Goal: Task Accomplishment & Management: Manage account settings

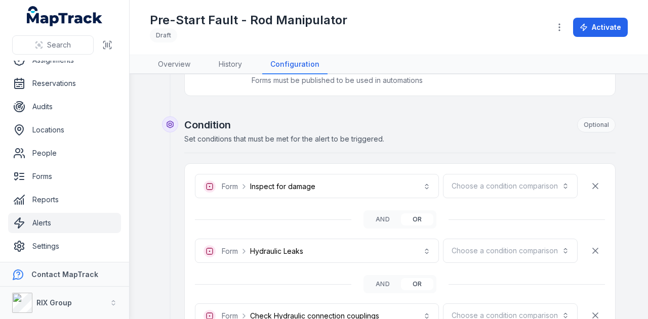
scroll to position [202, 0]
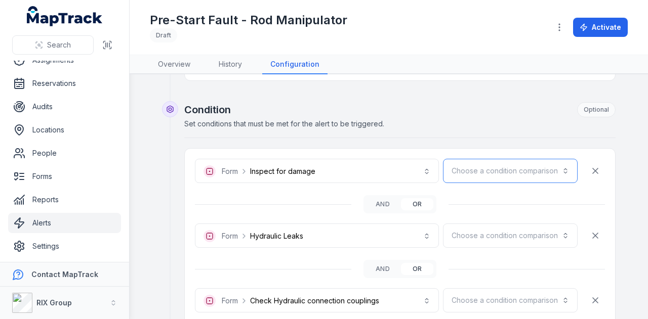
click at [523, 160] on button "Choose a condition comparison" at bounding box center [510, 171] width 135 height 24
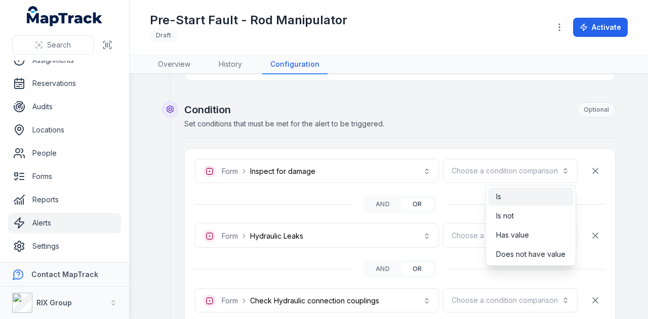
click at [525, 196] on div "Is" at bounding box center [530, 197] width 69 height 10
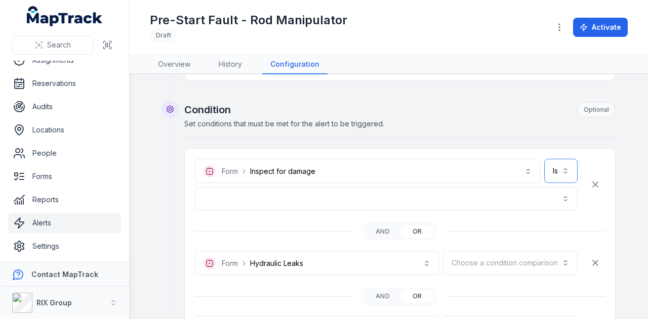
scroll to position [253, 0]
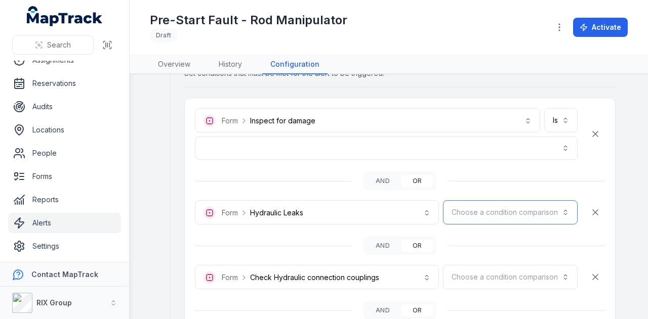
click at [508, 207] on button "Choose a condition comparison" at bounding box center [510, 212] width 135 height 24
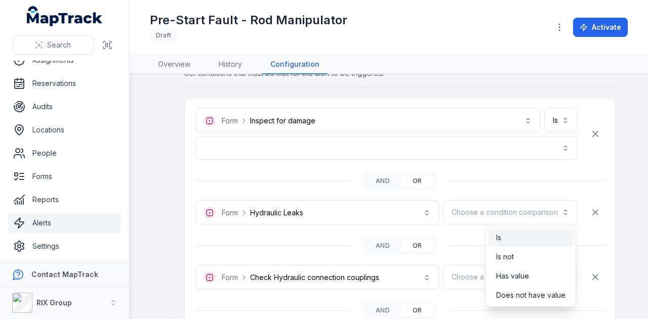
click at [513, 229] on div "Is" at bounding box center [531, 238] width 86 height 18
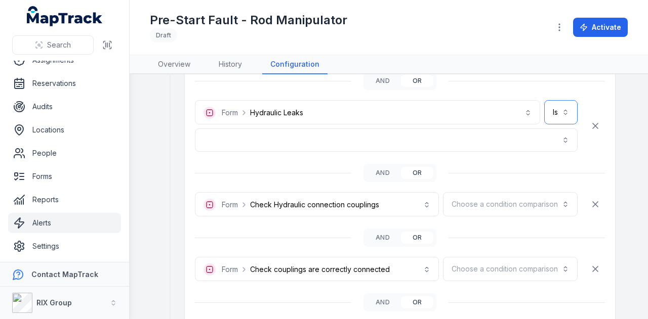
scroll to position [354, 0]
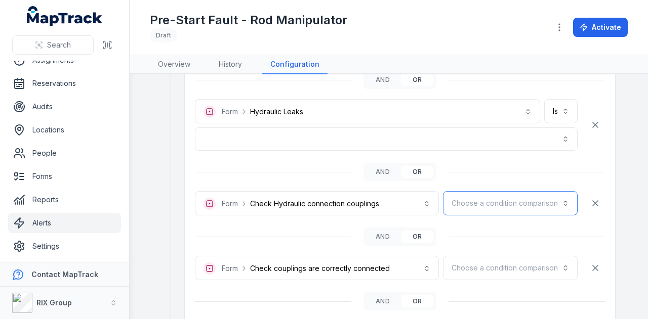
click at [512, 191] on button "Choose a condition comparison" at bounding box center [510, 203] width 135 height 24
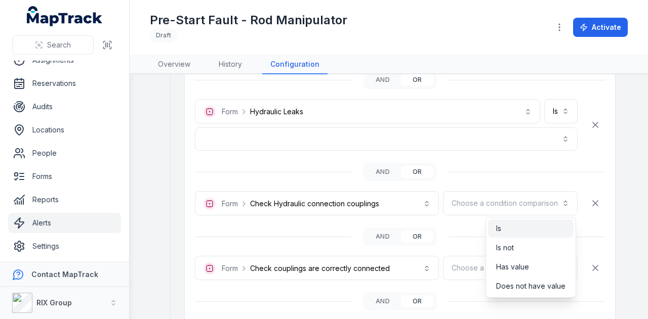
click at [515, 222] on div "Is" at bounding box center [531, 229] width 86 height 18
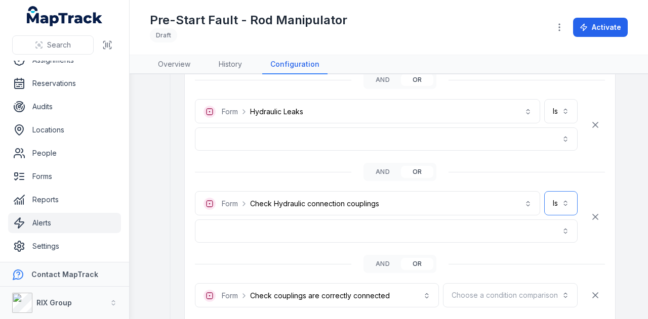
scroll to position [455, 0]
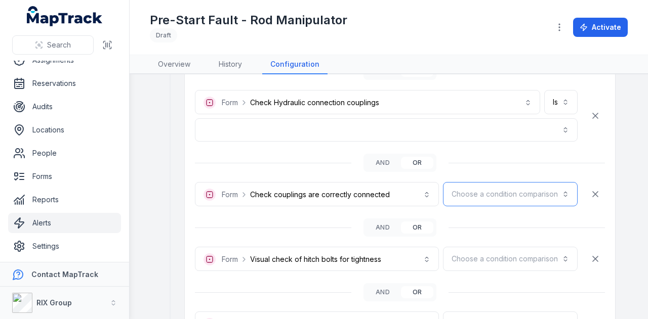
click at [506, 193] on button "Choose a condition comparison" at bounding box center [510, 194] width 135 height 24
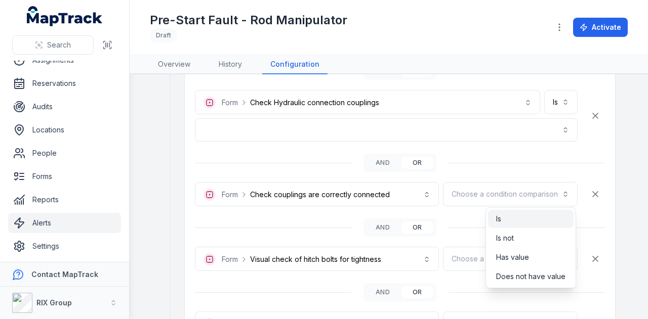
click at [514, 218] on div "Is" at bounding box center [530, 219] width 69 height 10
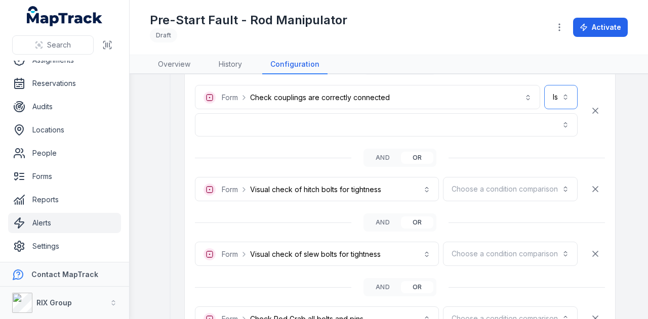
scroll to position [557, 0]
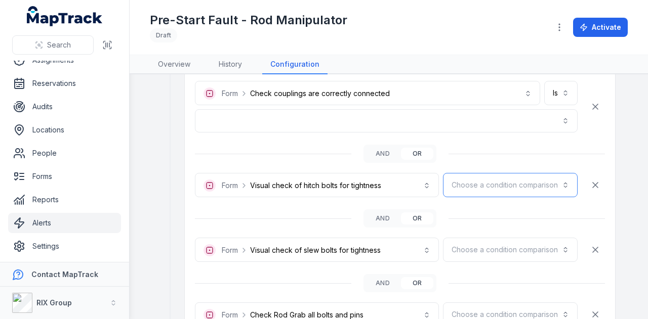
click at [518, 189] on button "Choose a condition comparison" at bounding box center [510, 185] width 135 height 24
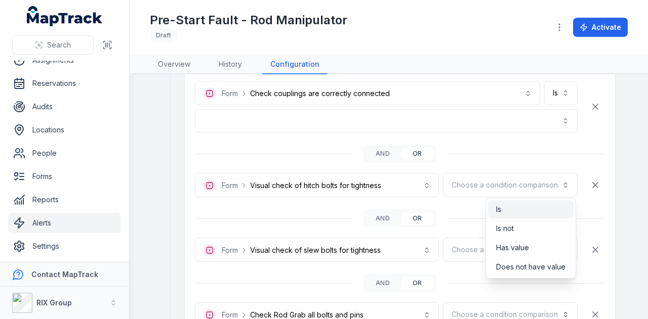
click at [522, 211] on div "Is" at bounding box center [530, 209] width 69 height 10
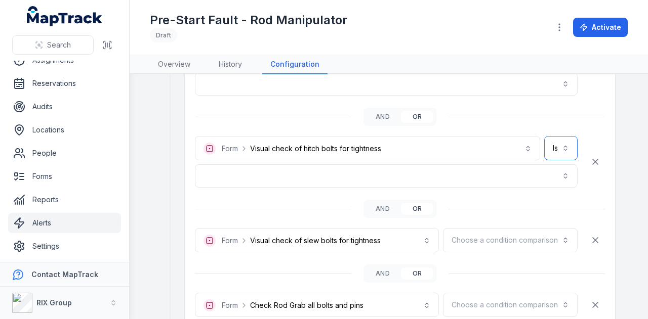
scroll to position [607, 0]
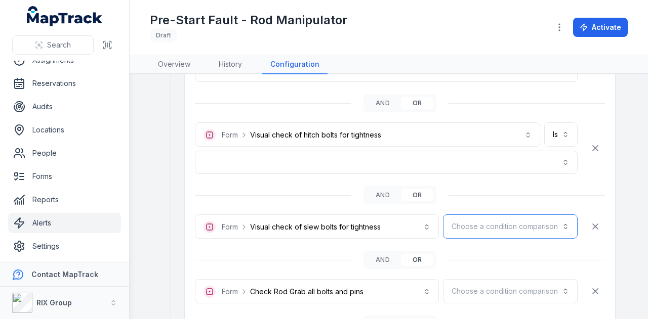
click at [521, 218] on button "Choose a condition comparison" at bounding box center [510, 227] width 135 height 24
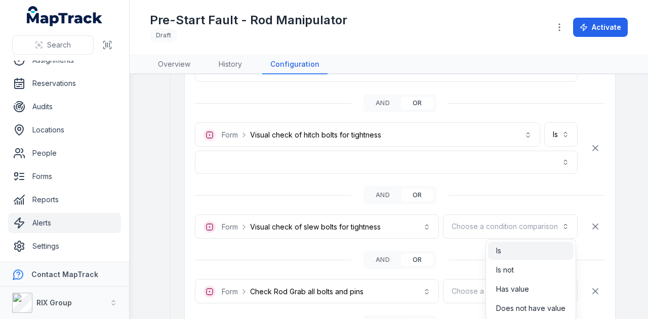
click at [515, 244] on div "Is" at bounding box center [531, 251] width 86 height 18
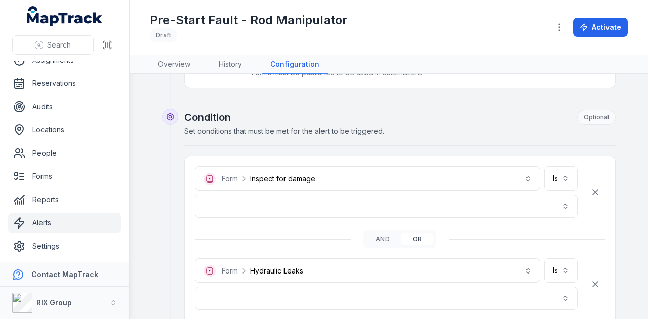
scroll to position [253, 0]
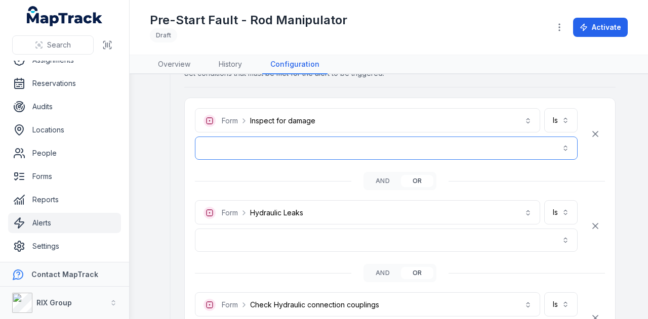
click at [325, 147] on button "button" at bounding box center [386, 148] width 383 height 23
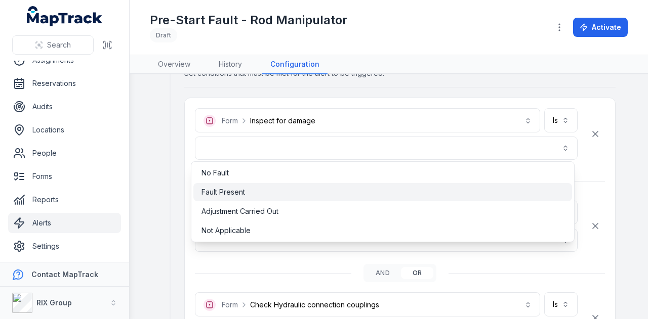
click at [291, 188] on div "Fault Present" at bounding box center [382, 192] width 362 height 10
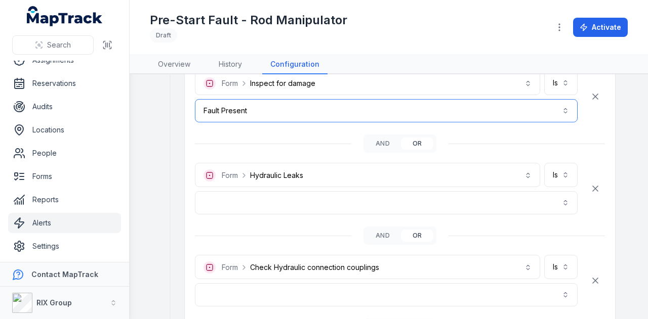
scroll to position [304, 0]
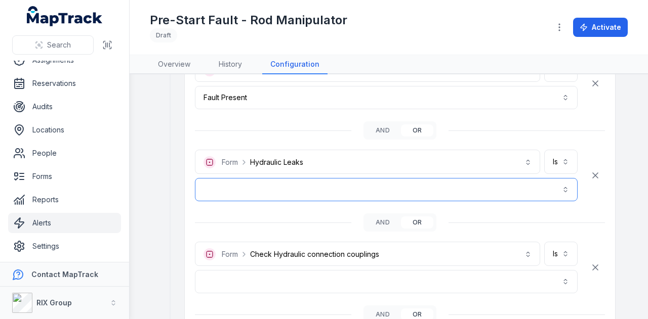
click at [292, 189] on button "button" at bounding box center [386, 189] width 383 height 23
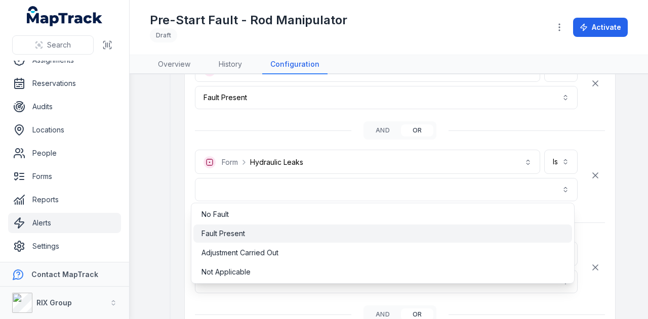
click at [293, 229] on div "Fault Present" at bounding box center [382, 234] width 362 height 10
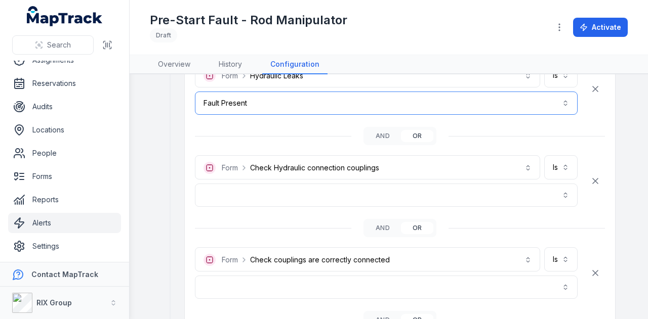
scroll to position [405, 0]
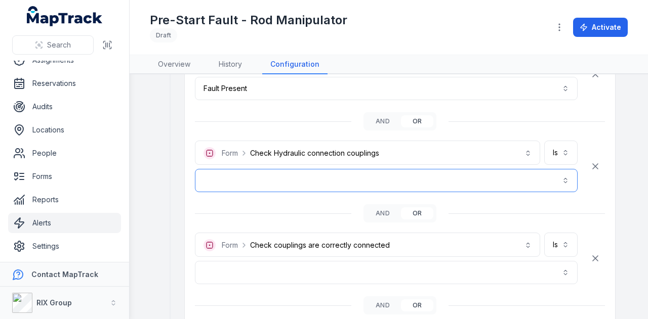
click at [282, 183] on button "button" at bounding box center [386, 180] width 383 height 23
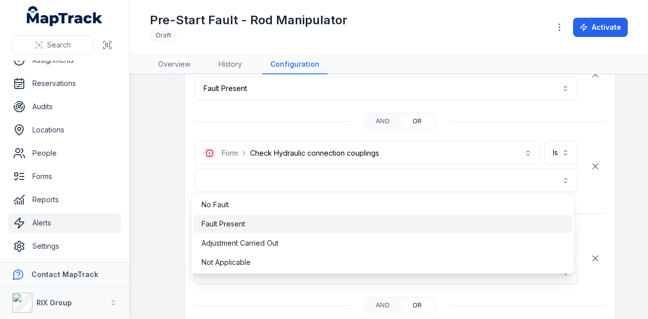
click at [289, 222] on div "Fault Present" at bounding box center [382, 224] width 362 height 10
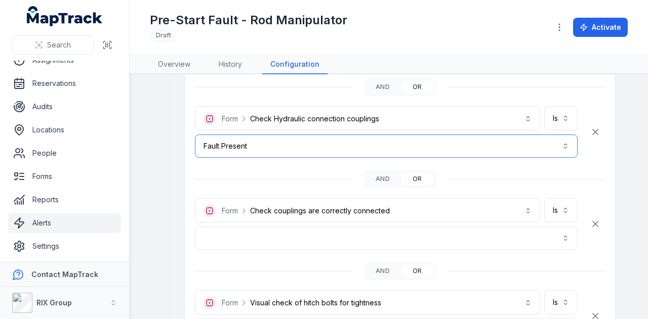
scroll to position [455, 0]
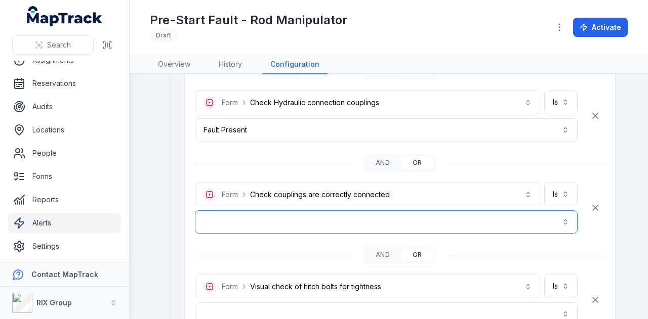
click at [275, 218] on button "button" at bounding box center [386, 222] width 383 height 23
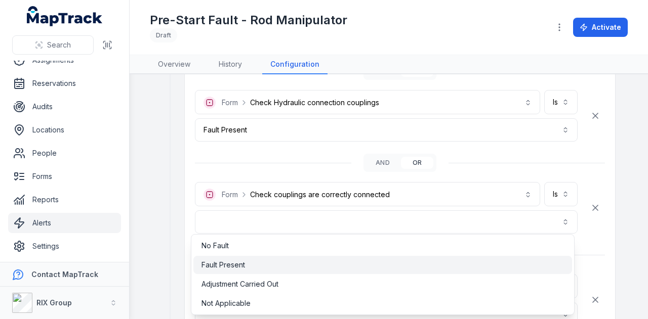
drag, startPoint x: 283, startPoint y: 263, endPoint x: 289, endPoint y: 251, distance: 12.9
click at [283, 263] on div "Fault Present" at bounding box center [382, 265] width 362 height 10
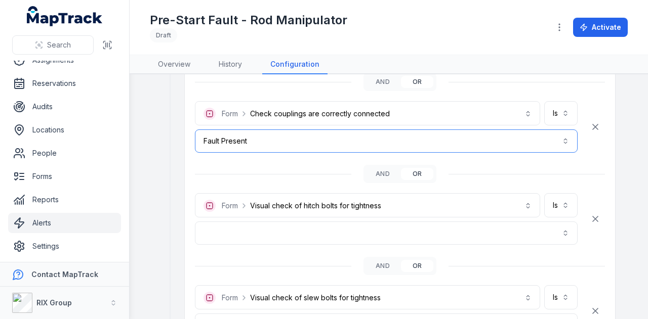
scroll to position [557, 0]
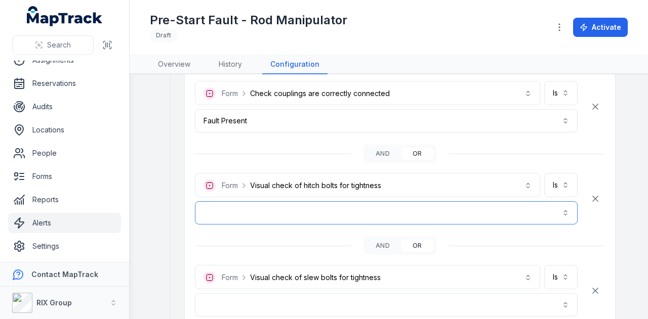
click at [300, 210] on button "button" at bounding box center [386, 212] width 383 height 23
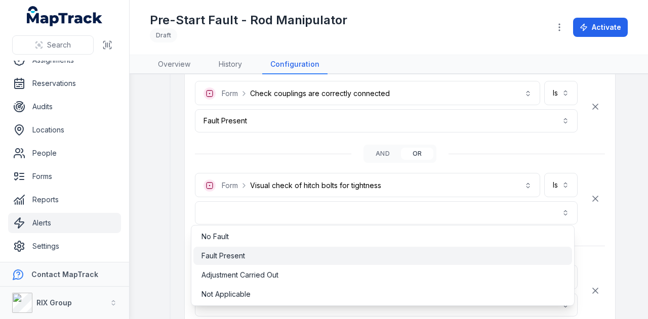
click at [290, 250] on div "Fault Present" at bounding box center [382, 256] width 378 height 18
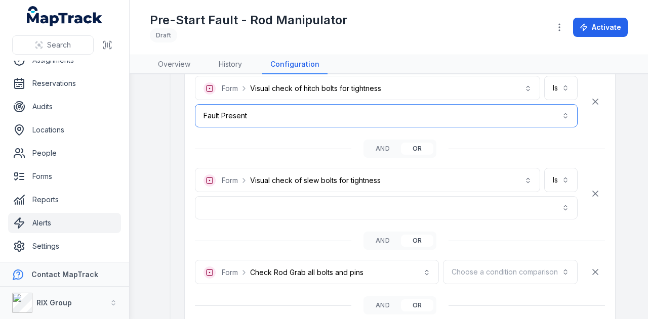
scroll to position [658, 0]
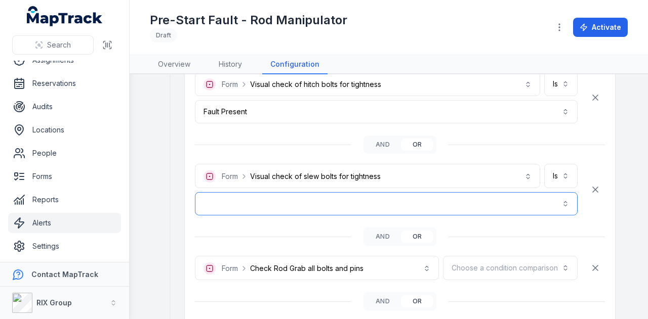
click at [303, 208] on button "button" at bounding box center [386, 203] width 383 height 23
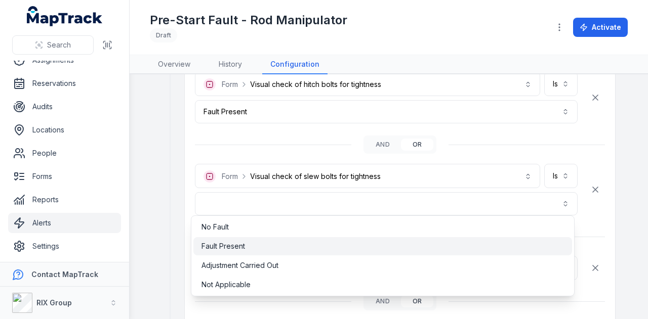
click at [297, 243] on div "Fault Present" at bounding box center [382, 246] width 362 height 10
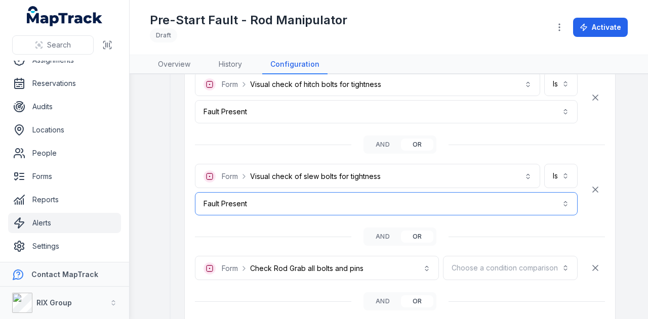
scroll to position [759, 0]
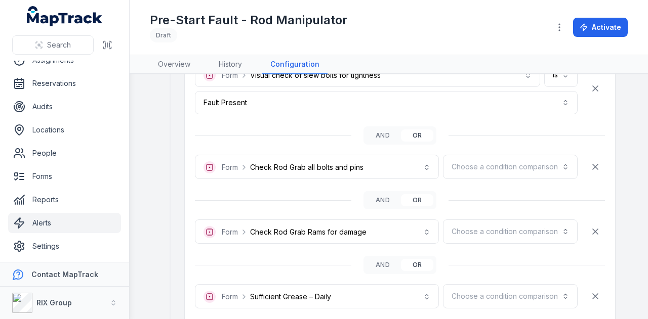
click at [254, 187] on div "and or" at bounding box center [400, 200] width 410 height 26
click at [507, 164] on button "Choose a condition comparison" at bounding box center [510, 167] width 135 height 24
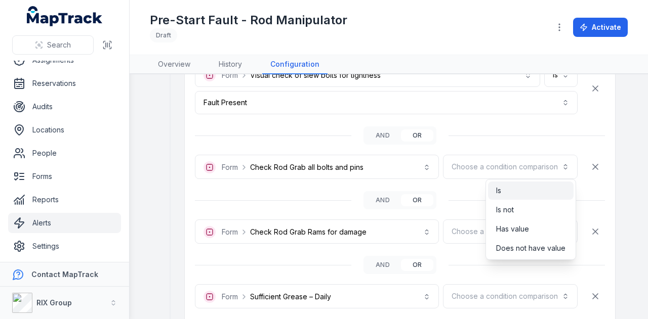
click at [506, 188] on div "Is" at bounding box center [530, 191] width 69 height 10
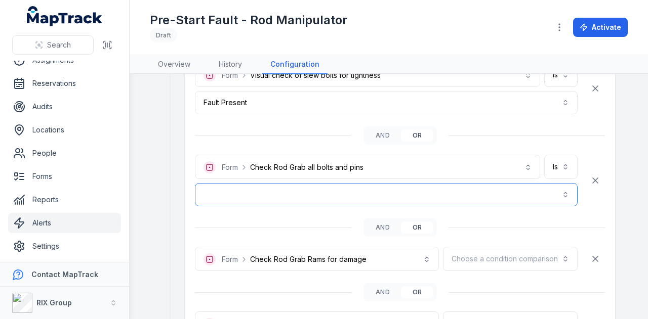
click at [321, 184] on button "button" at bounding box center [386, 194] width 383 height 23
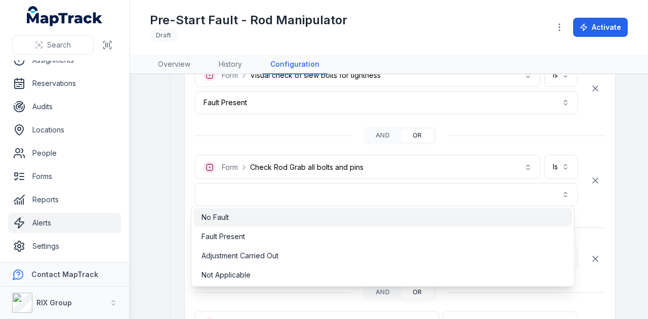
click at [279, 218] on div "No Fault" at bounding box center [382, 218] width 362 height 10
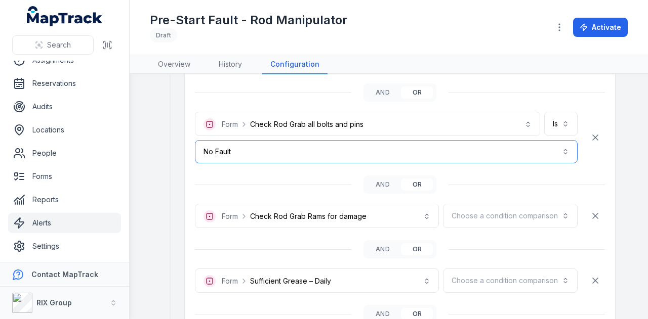
scroll to position [860, 0]
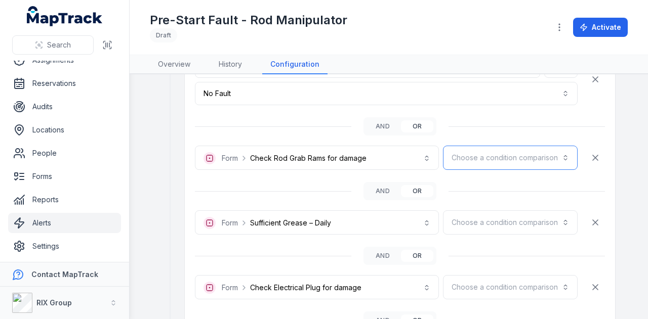
click at [456, 154] on button "Choose a condition comparison" at bounding box center [510, 158] width 135 height 24
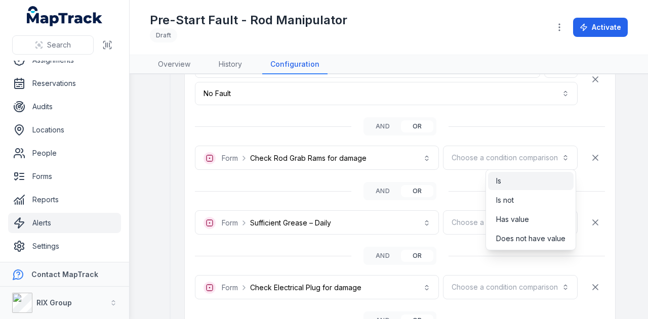
click at [502, 181] on div "Is" at bounding box center [530, 181] width 69 height 10
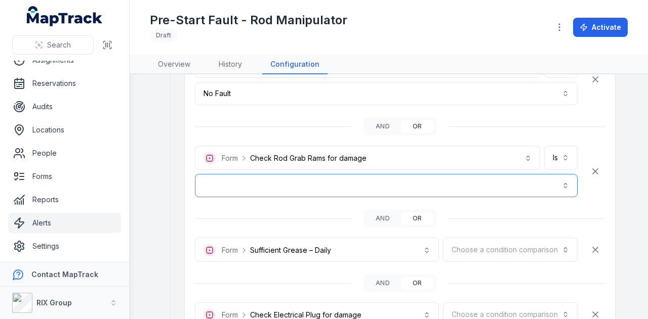
drag, startPoint x: 314, startPoint y: 185, endPoint x: 291, endPoint y: 185, distance: 22.3
click at [312, 185] on button "button" at bounding box center [386, 185] width 383 height 23
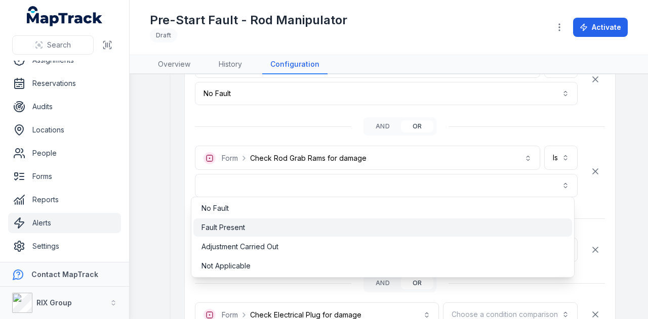
click at [239, 227] on span "Fault Present" at bounding box center [223, 228] width 44 height 10
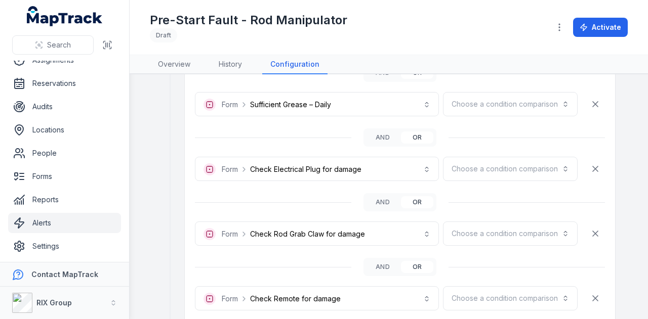
scroll to position [1012, 0]
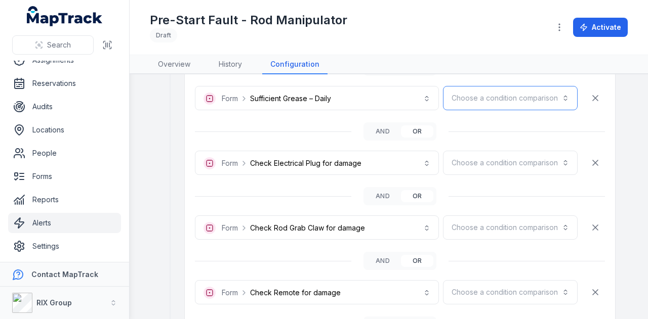
click at [466, 94] on button "Choose a condition comparison" at bounding box center [510, 98] width 135 height 24
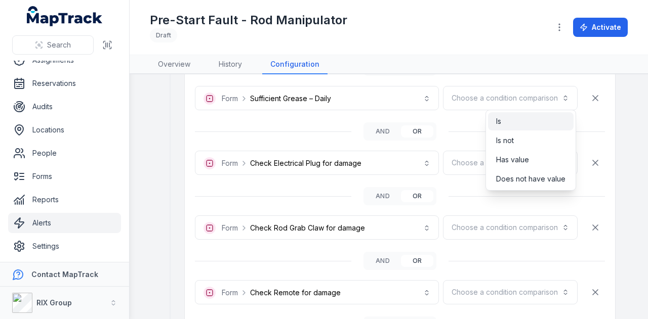
click at [508, 115] on div "Is" at bounding box center [531, 121] width 86 height 18
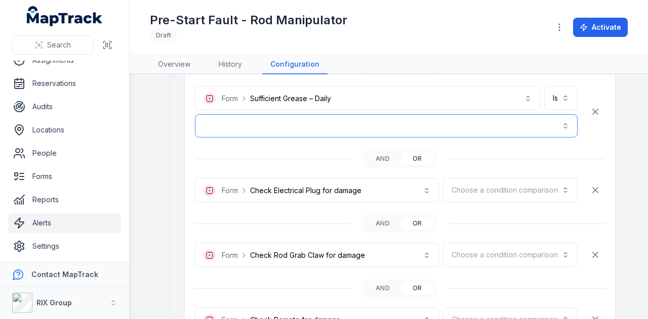
click at [303, 132] on button "button" at bounding box center [386, 125] width 383 height 23
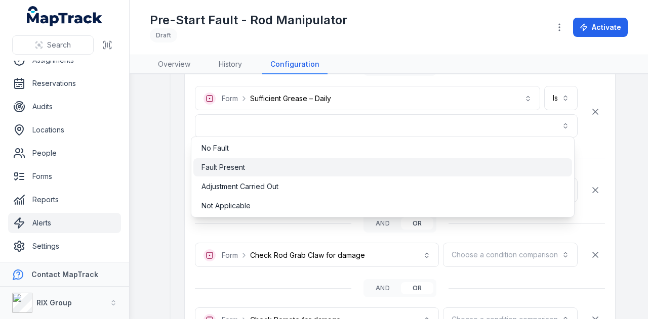
click at [296, 170] on div "Fault Present" at bounding box center [382, 167] width 362 height 10
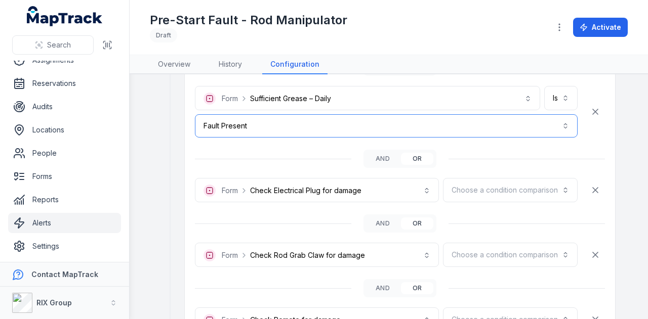
scroll to position [1063, 0]
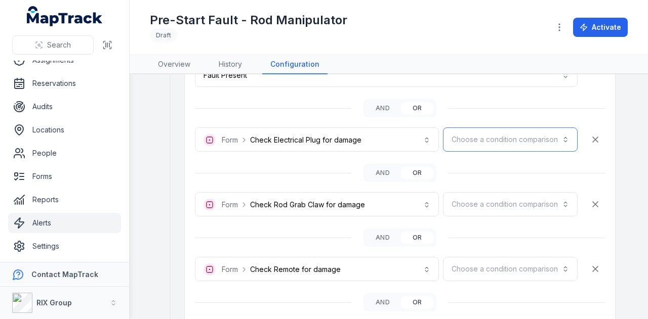
click at [525, 135] on button "Choose a condition comparison" at bounding box center [510, 140] width 135 height 24
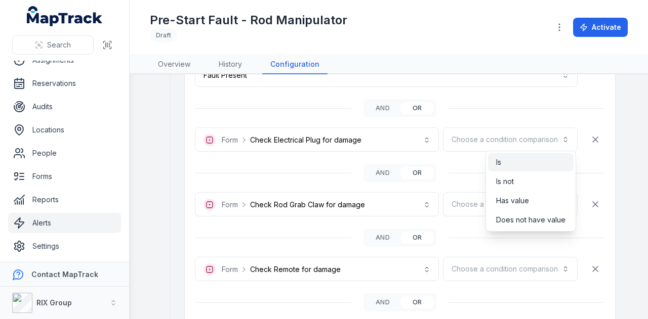
drag, startPoint x: 518, startPoint y: 167, endPoint x: 454, endPoint y: 175, distance: 64.2
click at [518, 167] on div "Is" at bounding box center [531, 162] width 86 height 18
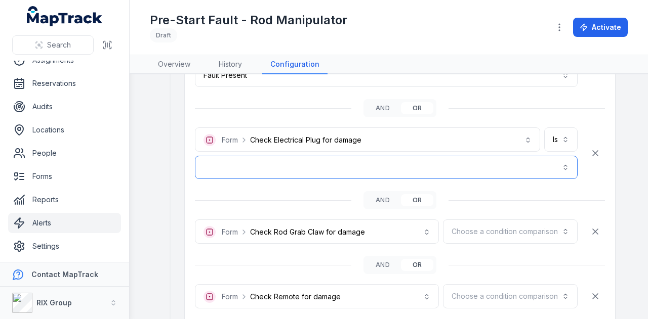
drag, startPoint x: 388, startPoint y: 173, endPoint x: 370, endPoint y: 177, distance: 17.7
click at [387, 173] on button "button" at bounding box center [386, 167] width 383 height 23
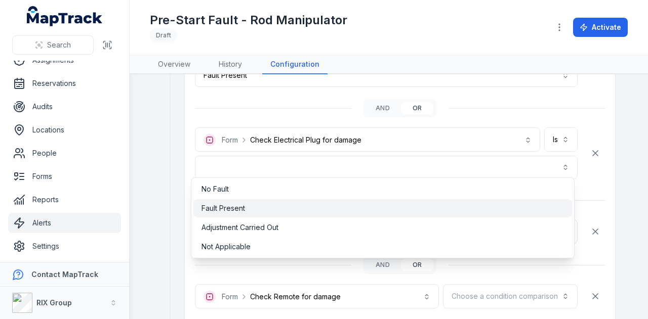
click at [312, 204] on div "Fault Present" at bounding box center [382, 208] width 362 height 10
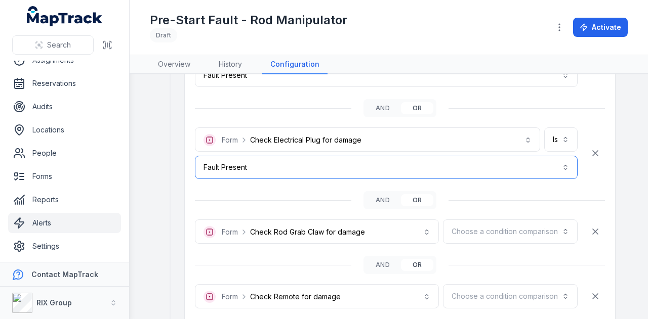
scroll to position [1113, 0]
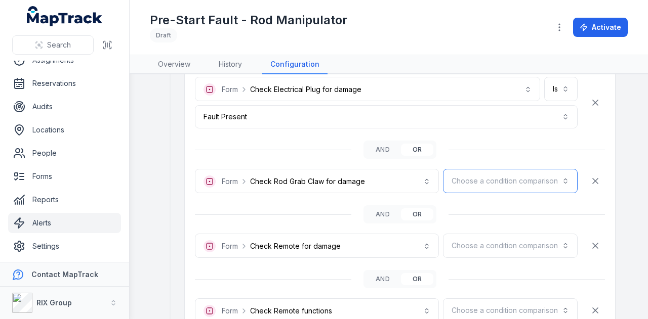
click at [488, 174] on button "Choose a condition comparison" at bounding box center [510, 181] width 135 height 24
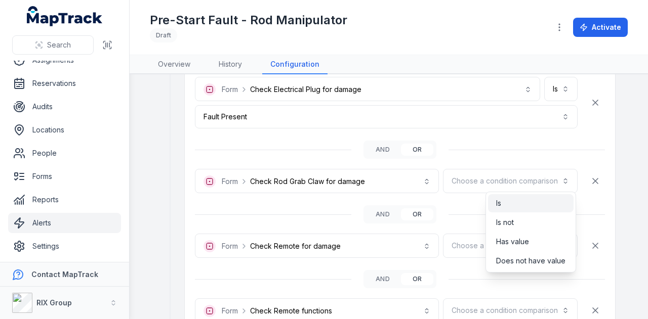
click at [506, 203] on div "Is" at bounding box center [530, 203] width 69 height 10
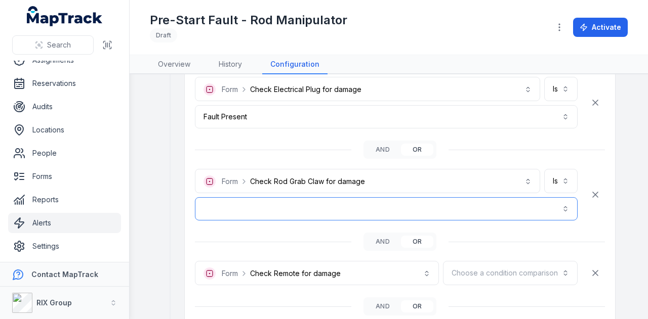
click at [373, 208] on button "button" at bounding box center [386, 208] width 383 height 23
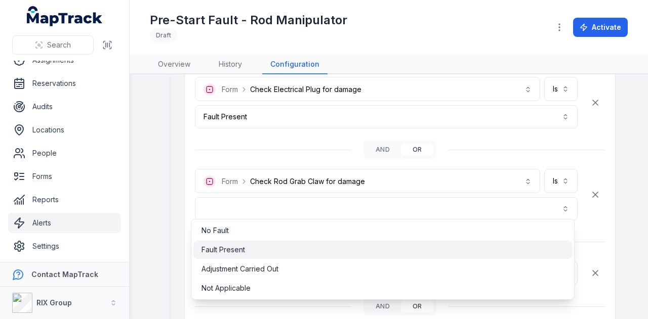
drag, startPoint x: 269, startPoint y: 246, endPoint x: 273, endPoint y: 241, distance: 6.9
click at [268, 247] on div "Fault Present" at bounding box center [382, 250] width 362 height 10
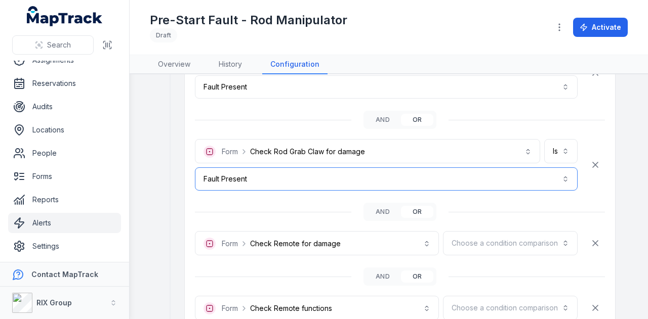
scroll to position [1164, 0]
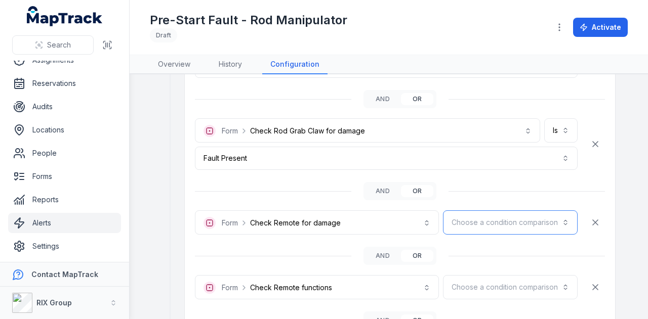
click at [521, 222] on button "Choose a condition comparison" at bounding box center [510, 223] width 135 height 24
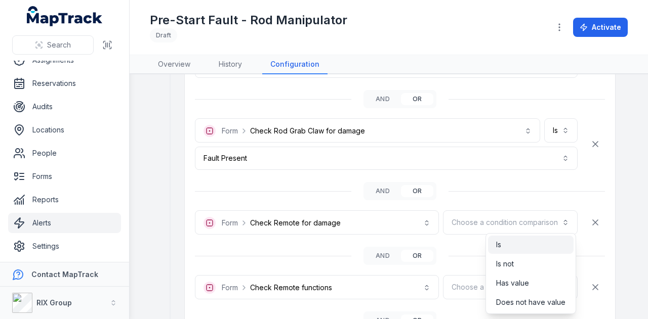
click at [507, 242] on div "Is" at bounding box center [530, 245] width 69 height 10
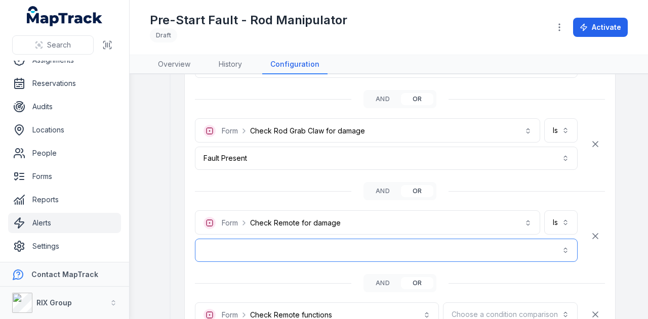
click at [359, 239] on button "button" at bounding box center [386, 250] width 383 height 23
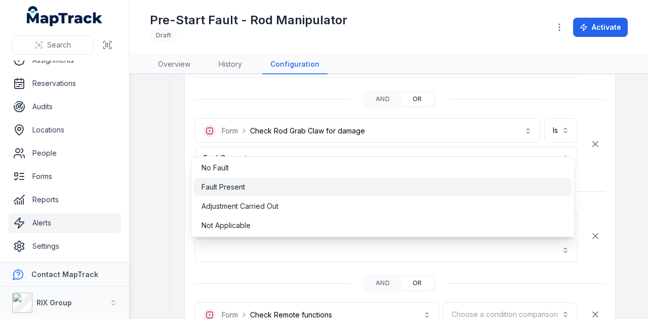
click at [258, 185] on div "Fault Present" at bounding box center [382, 187] width 362 height 10
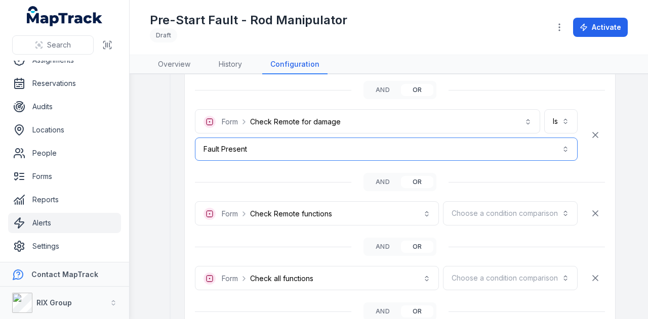
scroll to position [1316, 0]
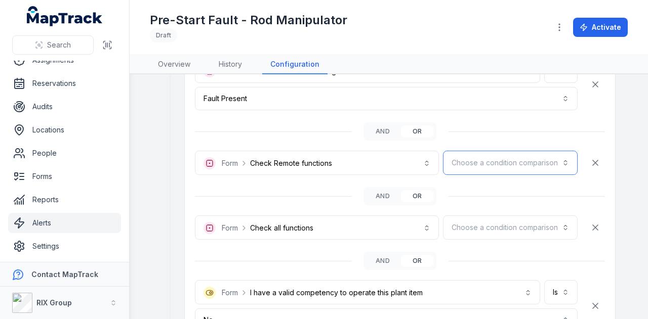
click at [505, 160] on button "Choose a condition comparison" at bounding box center [510, 163] width 135 height 24
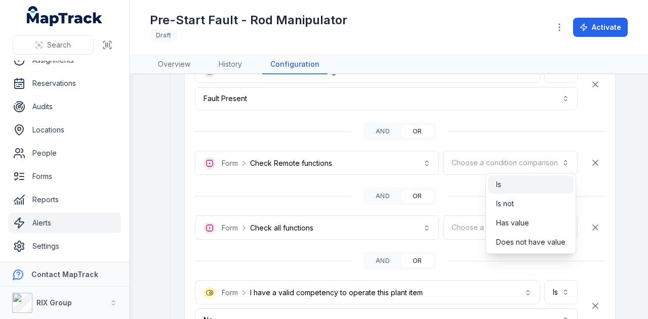
click at [510, 186] on div "Is" at bounding box center [530, 185] width 69 height 10
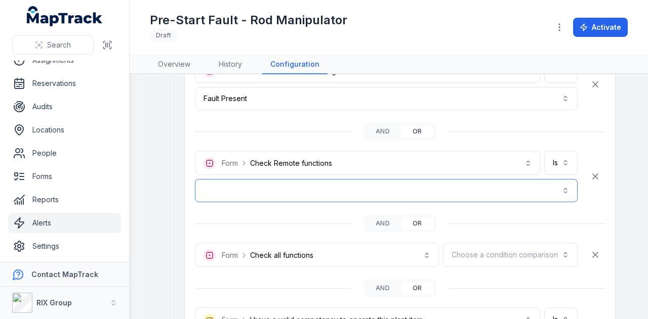
drag, startPoint x: 347, startPoint y: 195, endPoint x: 341, endPoint y: 195, distance: 6.1
click at [346, 196] on button "button" at bounding box center [386, 190] width 383 height 23
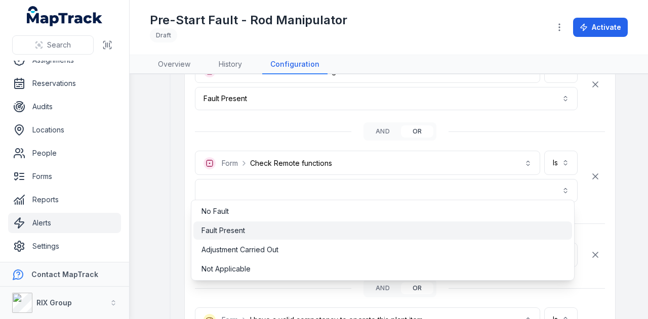
click at [269, 228] on div "Fault Present" at bounding box center [382, 231] width 362 height 10
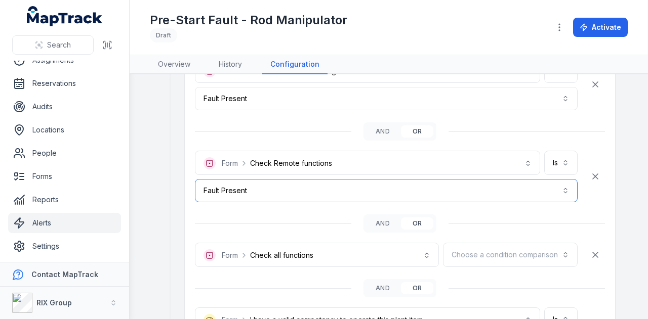
scroll to position [1366, 0]
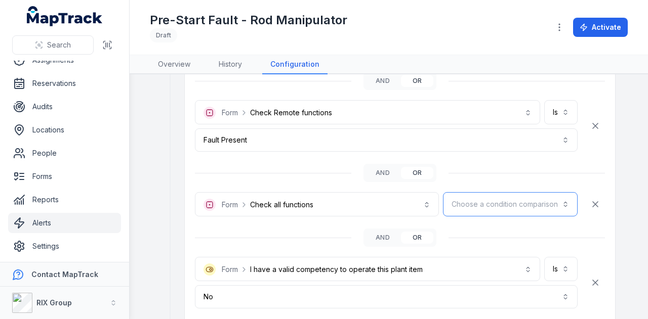
click at [484, 202] on button "Choose a condition comparison" at bounding box center [510, 204] width 135 height 24
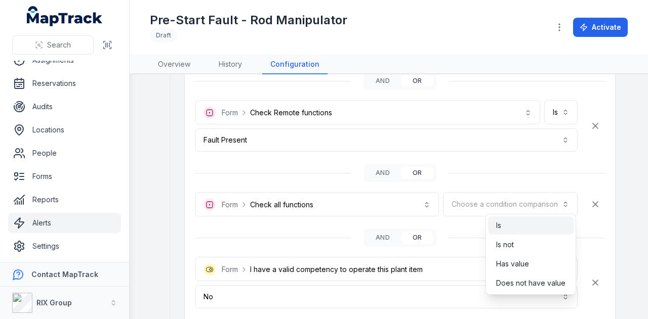
click at [505, 221] on div "Is" at bounding box center [530, 226] width 69 height 10
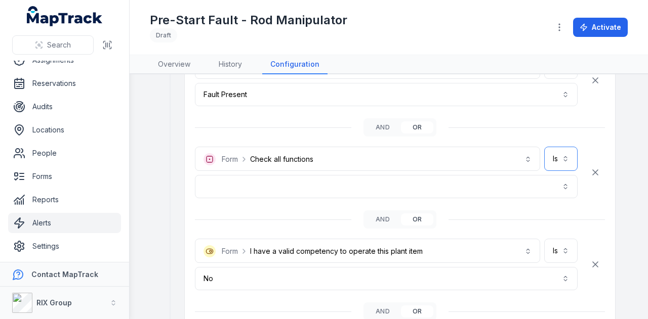
scroll to position [1467, 0]
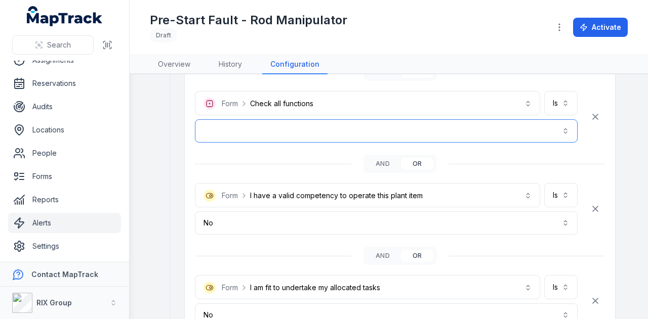
click at [341, 125] on button "button" at bounding box center [386, 130] width 383 height 23
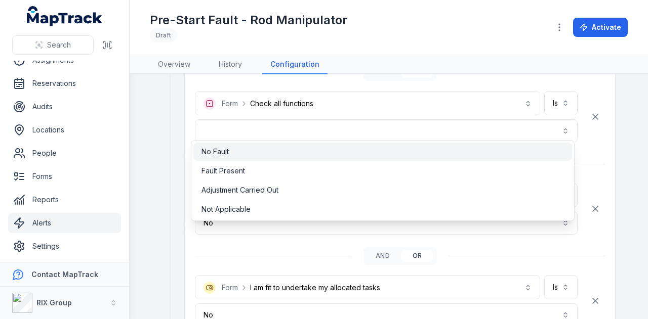
click at [313, 149] on div "No Fault" at bounding box center [382, 152] width 362 height 10
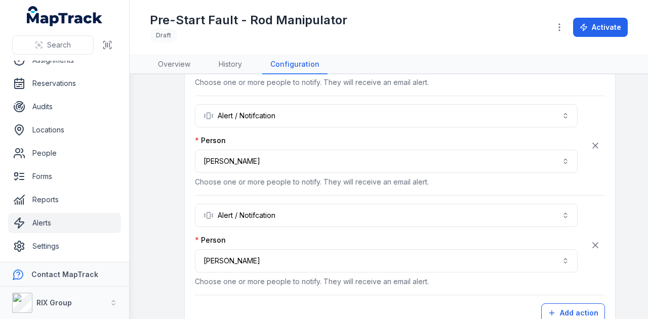
scroll to position [2131, 0]
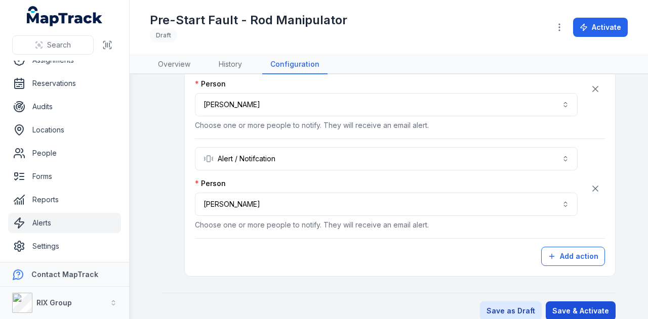
click at [588, 302] on button "Save & Activate" at bounding box center [580, 311] width 70 height 19
